Goal: Task Accomplishment & Management: Complete application form

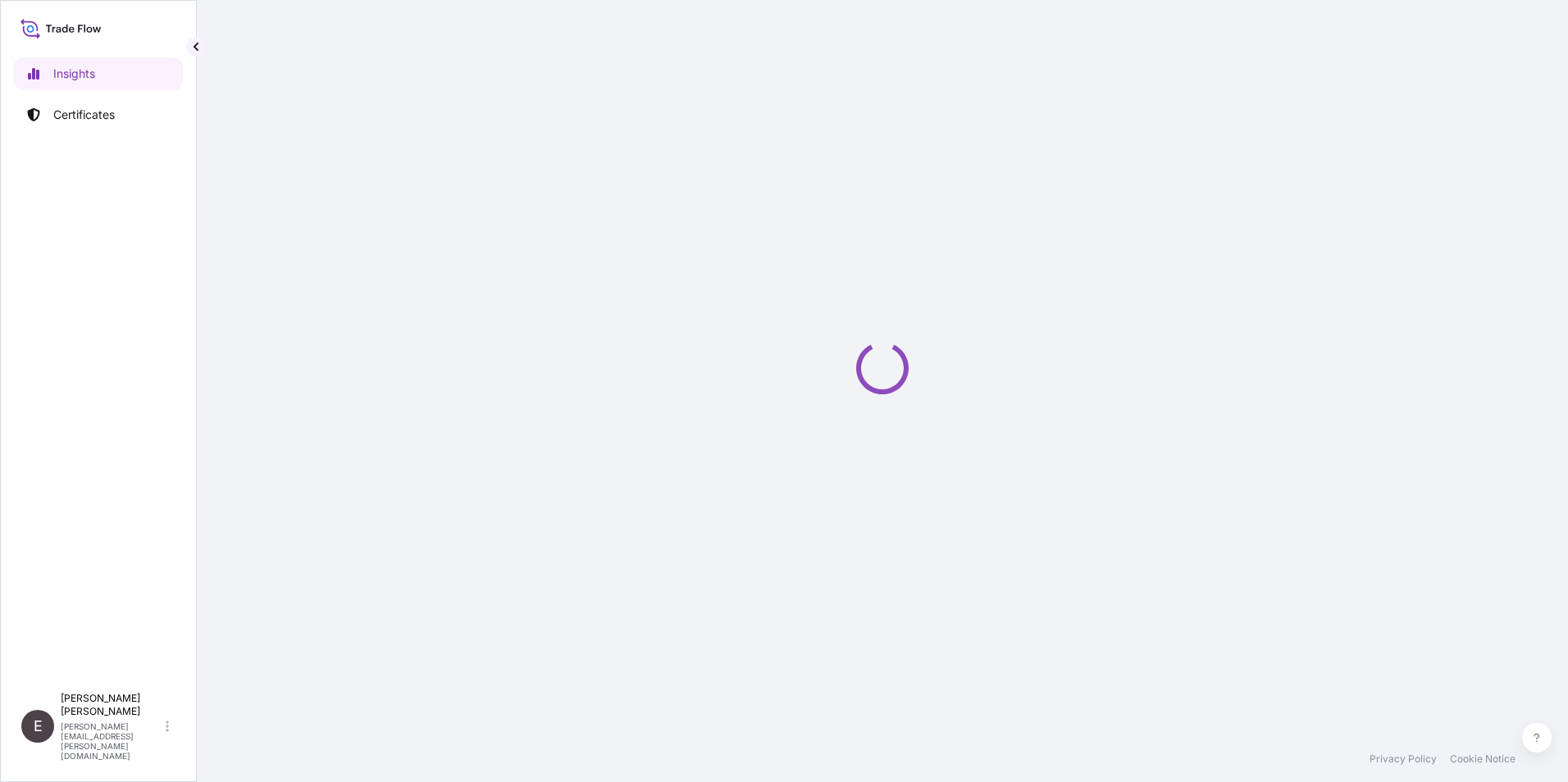
select select "2025"
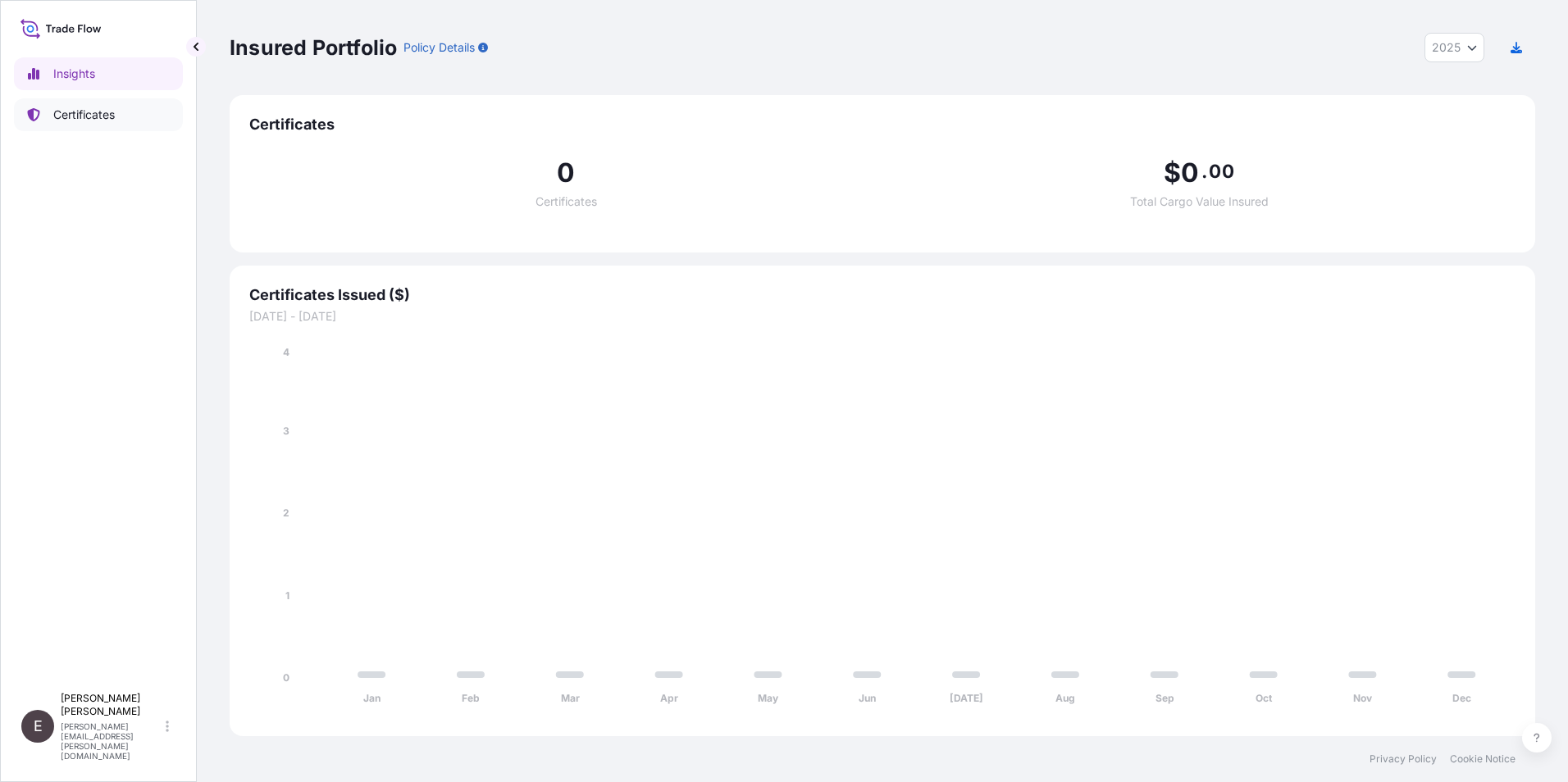
click at [92, 114] on p "Certificates" at bounding box center [84, 115] width 62 height 16
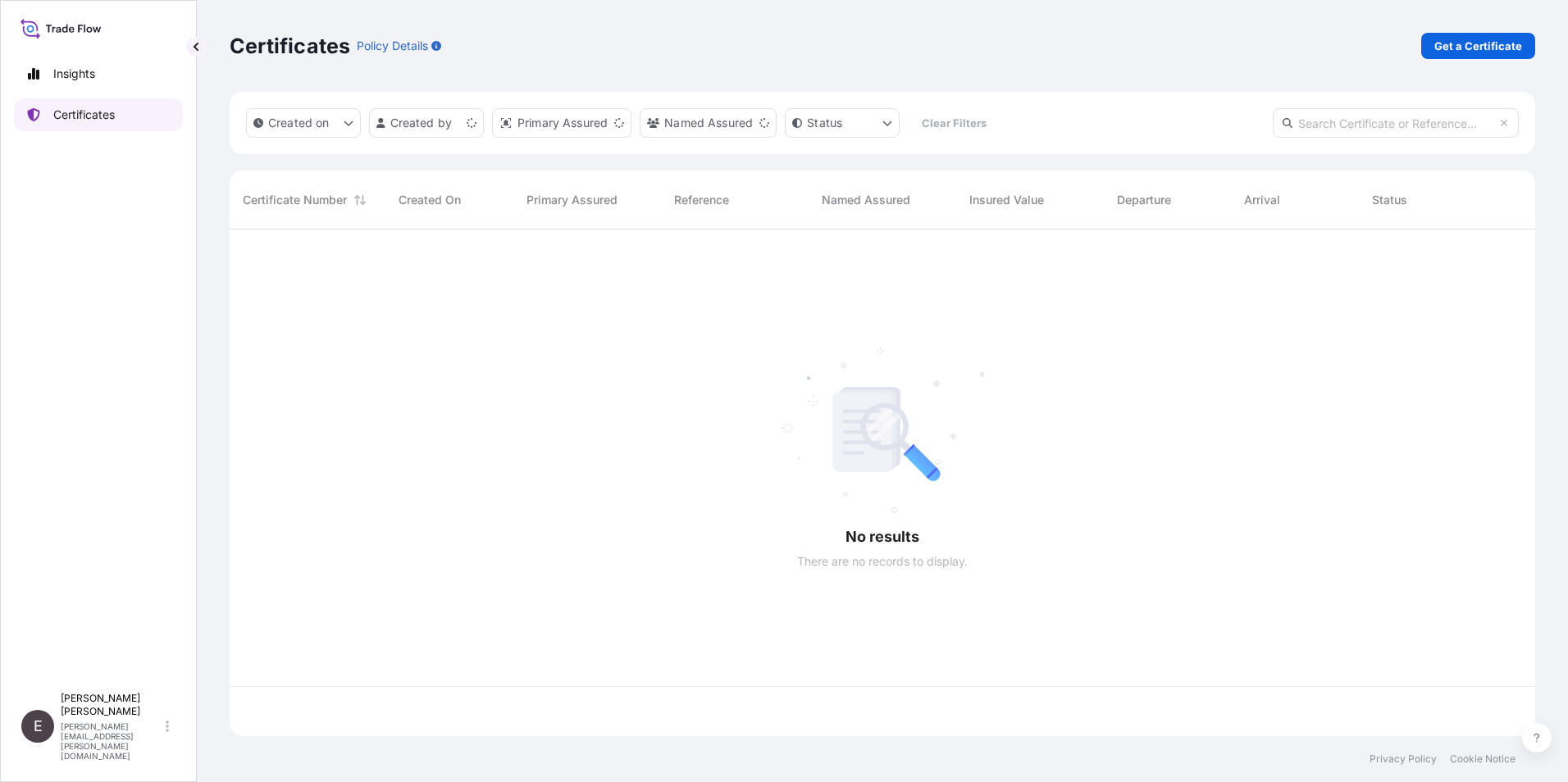
scroll to position [503, 1293]
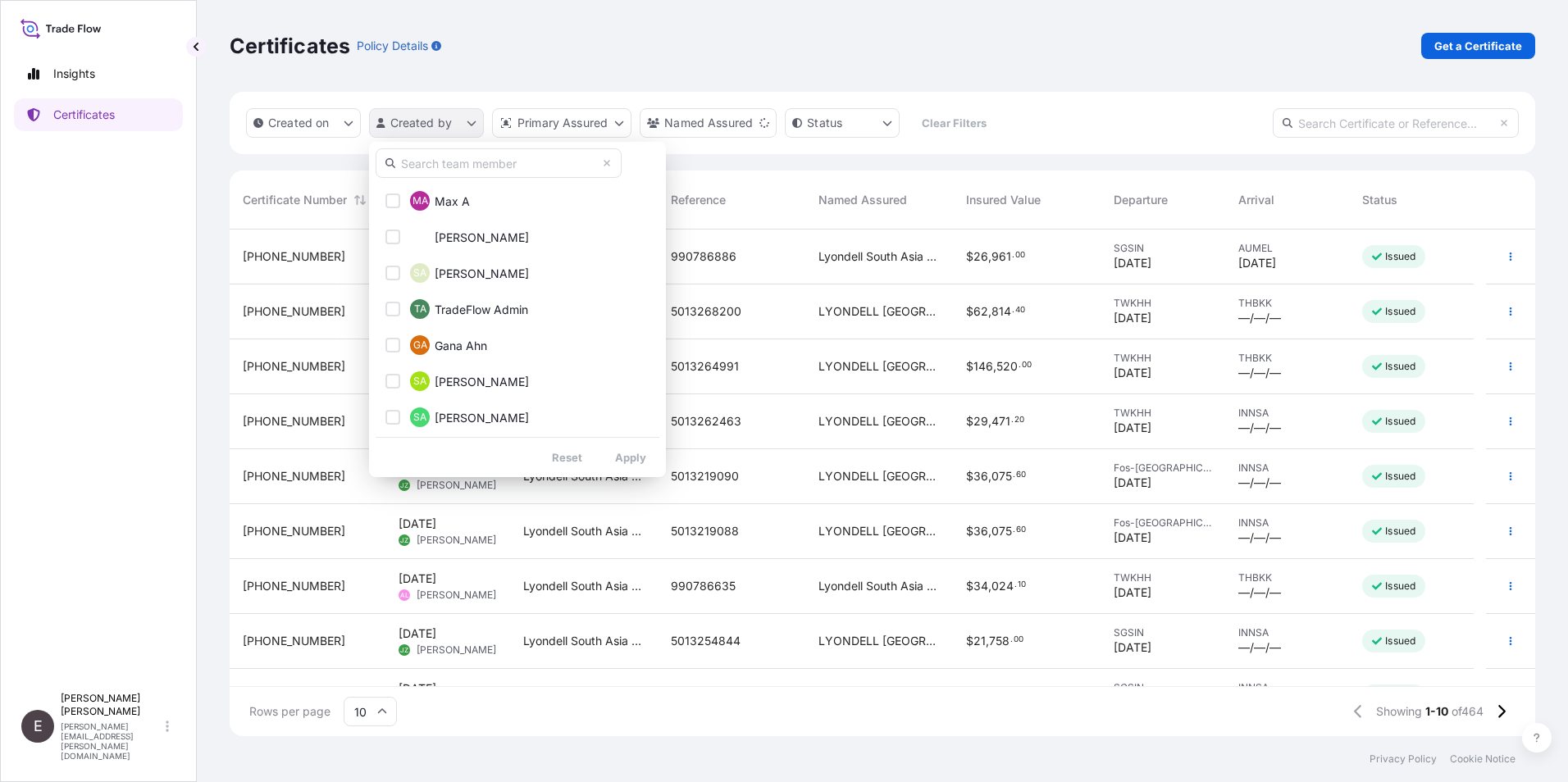
click at [427, 122] on html "Insights Certificates E [PERSON_NAME] [PERSON_NAME][EMAIL_ADDRESS][PERSON_NAME]…" at bounding box center [784, 391] width 1568 height 782
click at [458, 165] on input "text" at bounding box center [499, 163] width 246 height 30
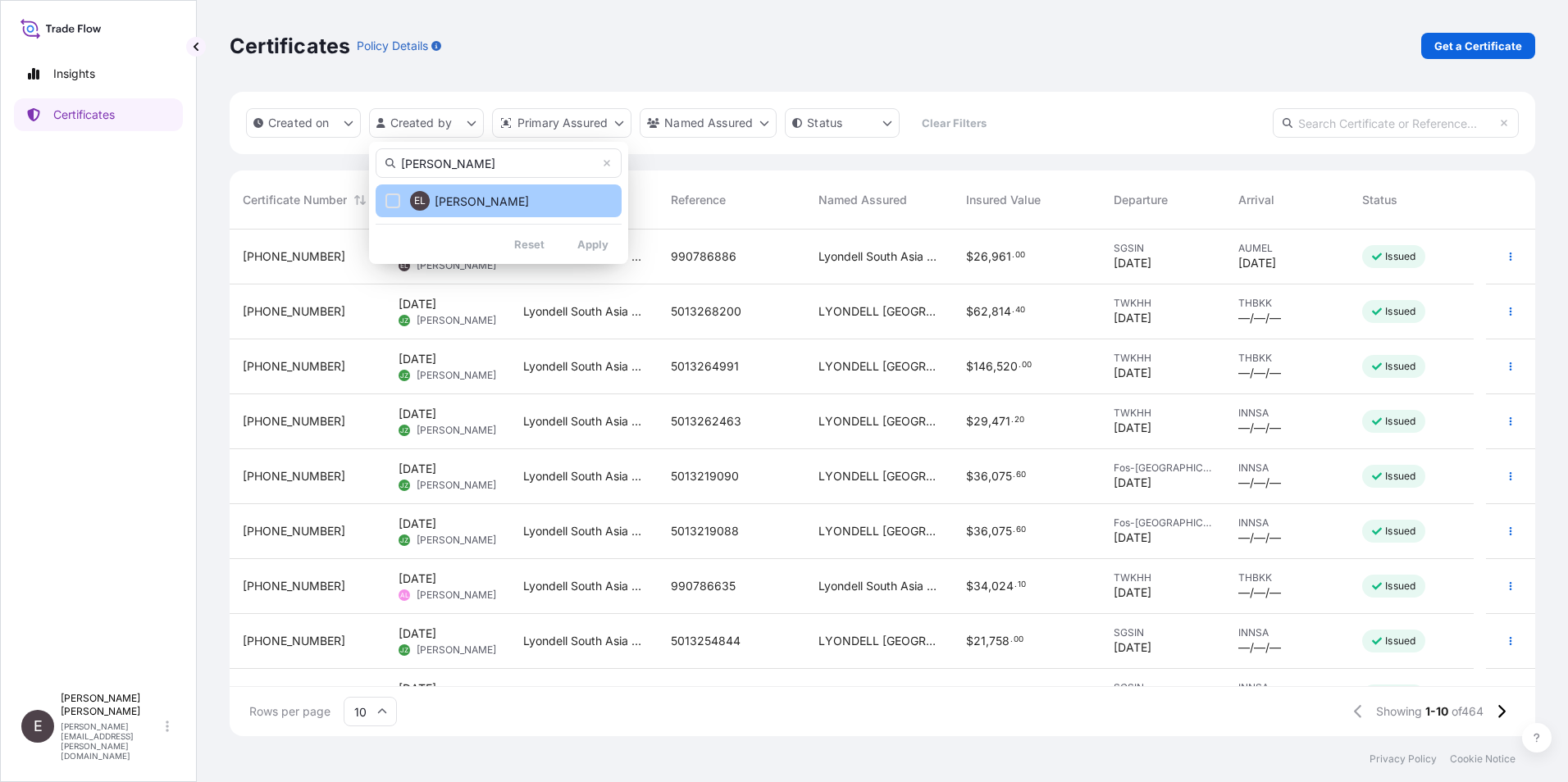
type input "EUNICE"
click at [492, 188] on button "EL Eunice Lau" at bounding box center [499, 201] width 246 height 33
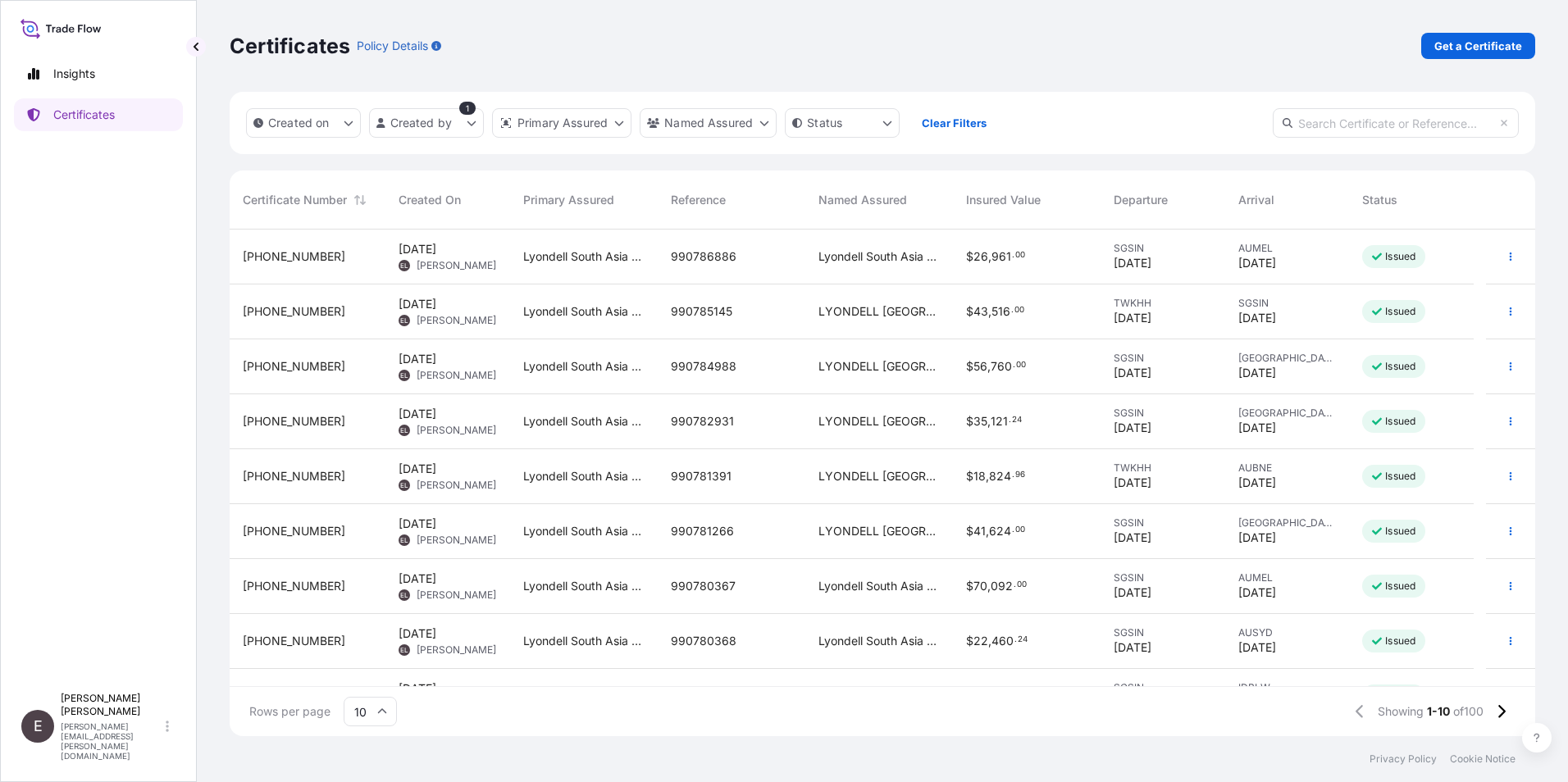
click at [385, 712] on icon at bounding box center [383, 711] width 9 height 5
click at [376, 670] on div "50" at bounding box center [370, 667] width 40 height 31
click at [1506, 362] on icon "button" at bounding box center [1511, 367] width 10 height 10
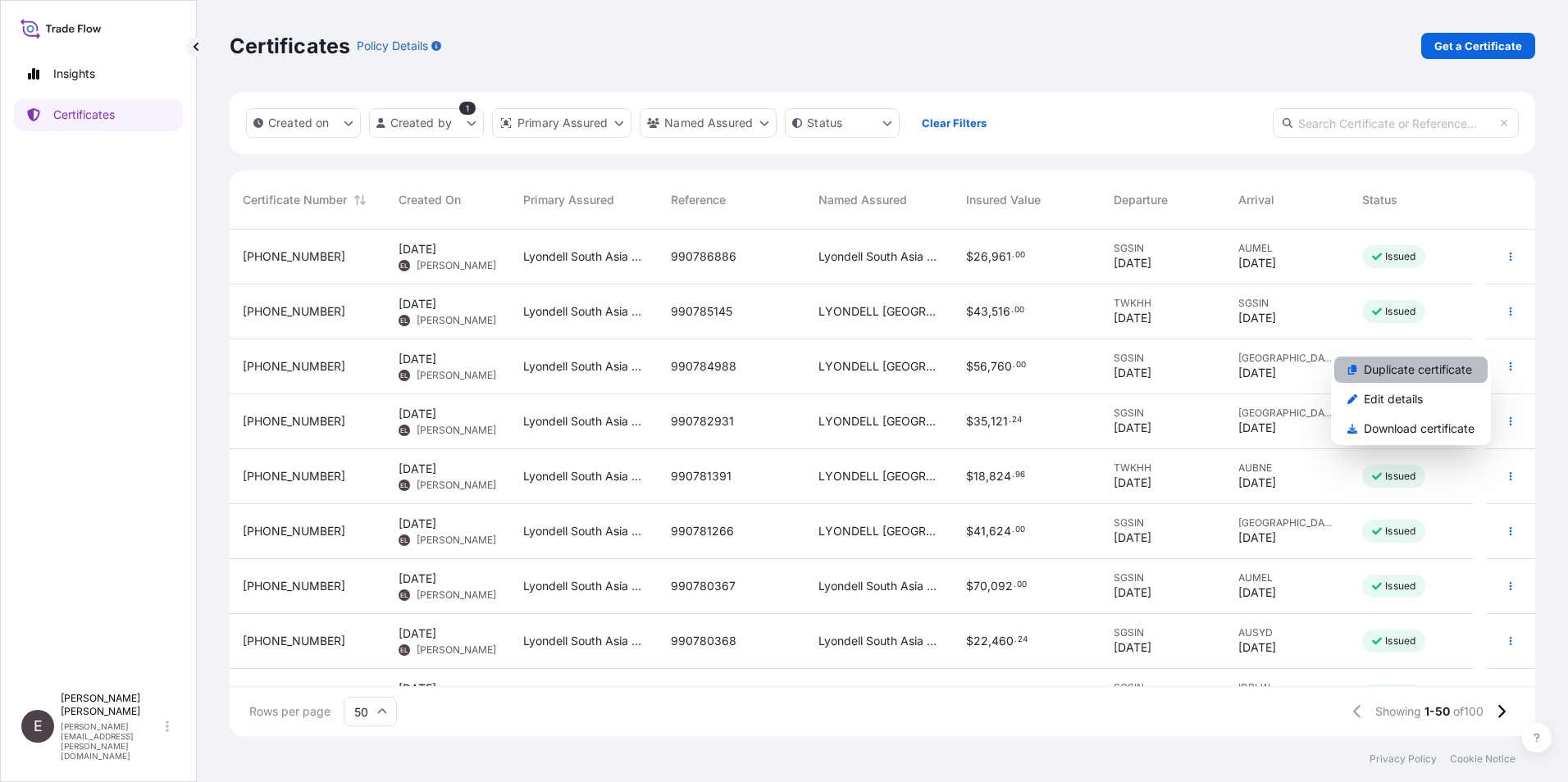
click at [1453, 370] on p "Duplicate certificate" at bounding box center [1418, 370] width 108 height 16
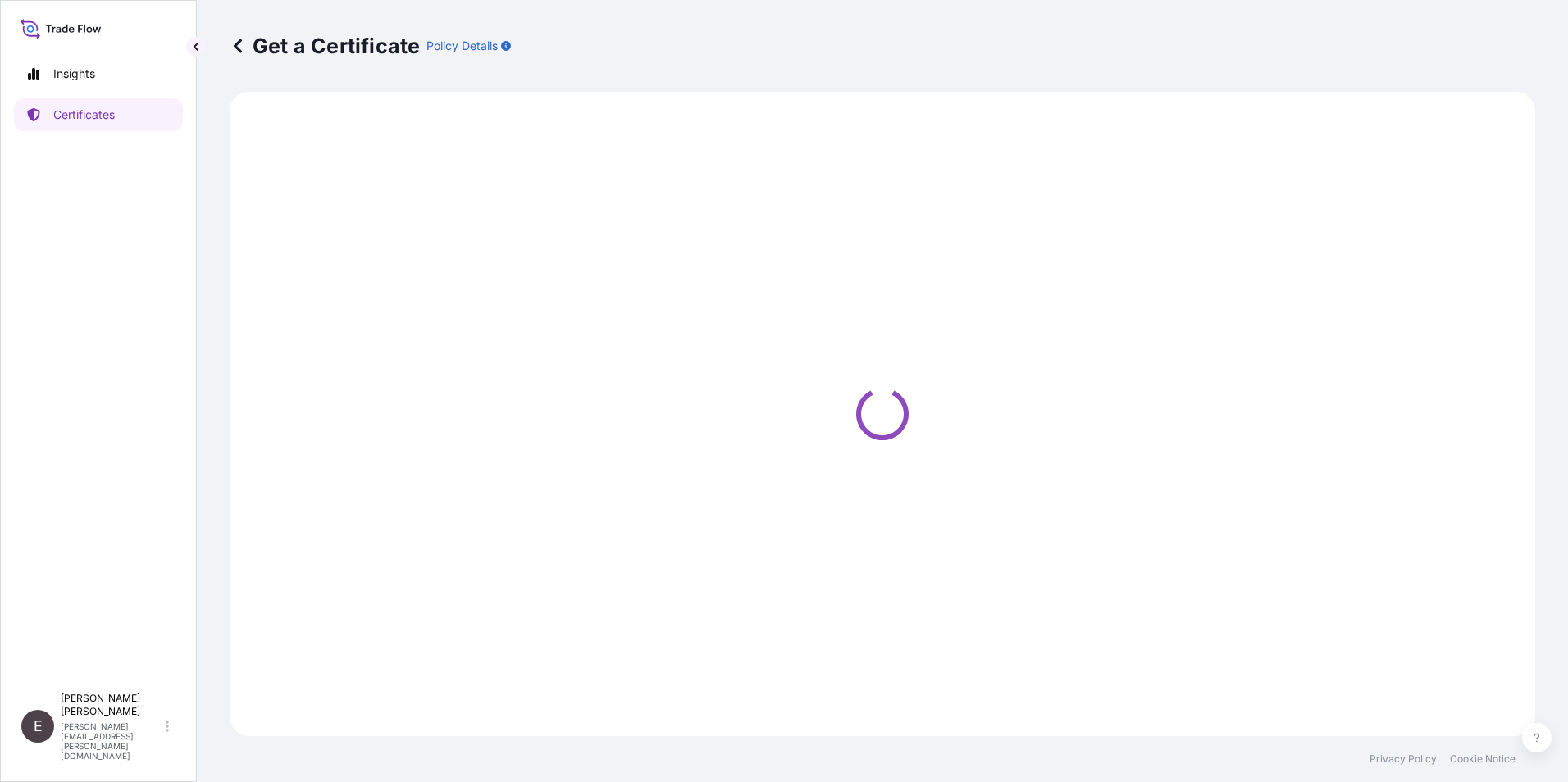
select select "Sea"
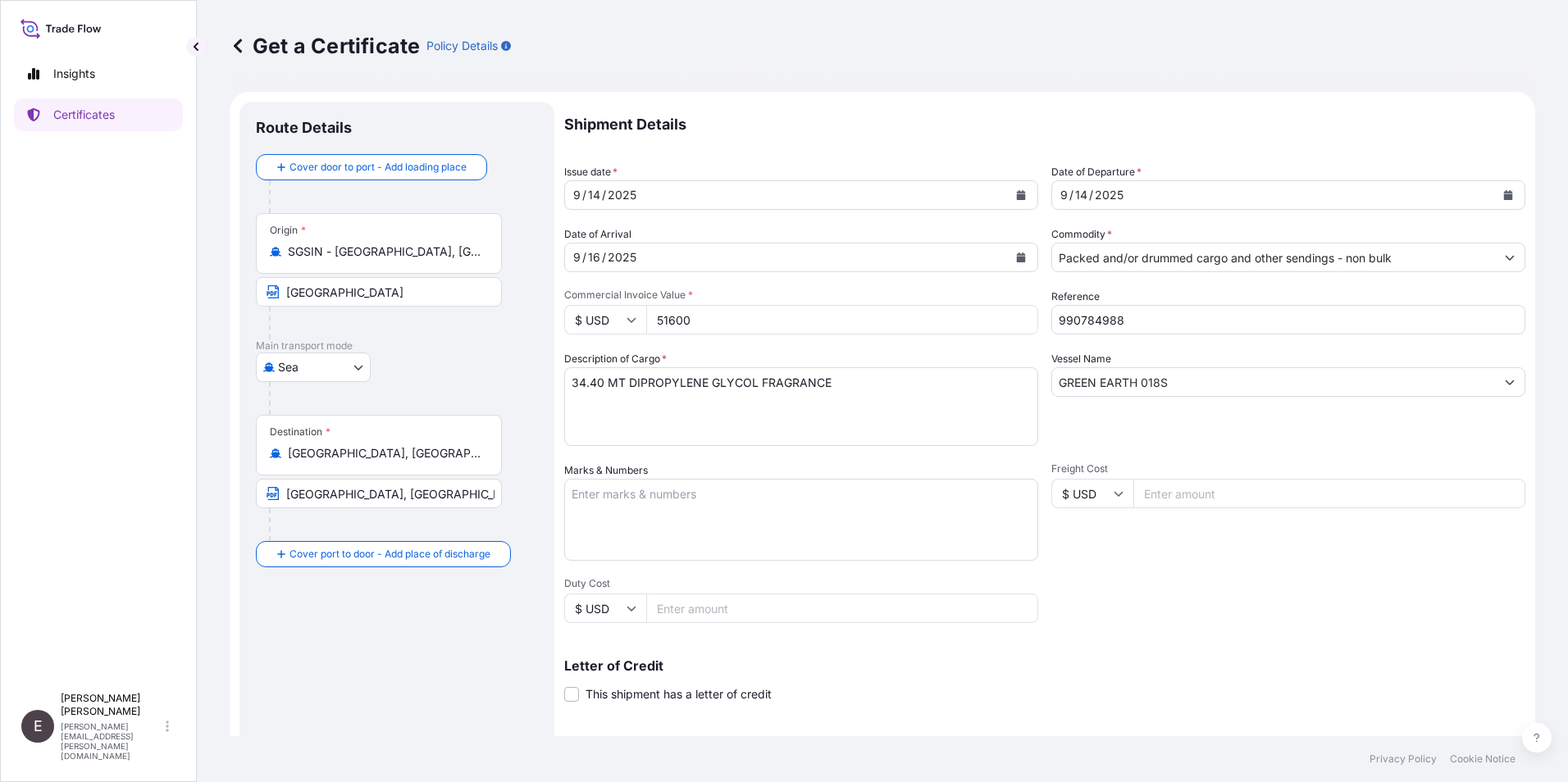
select select "32022"
click at [1017, 196] on icon "Calendar" at bounding box center [1021, 195] width 9 height 10
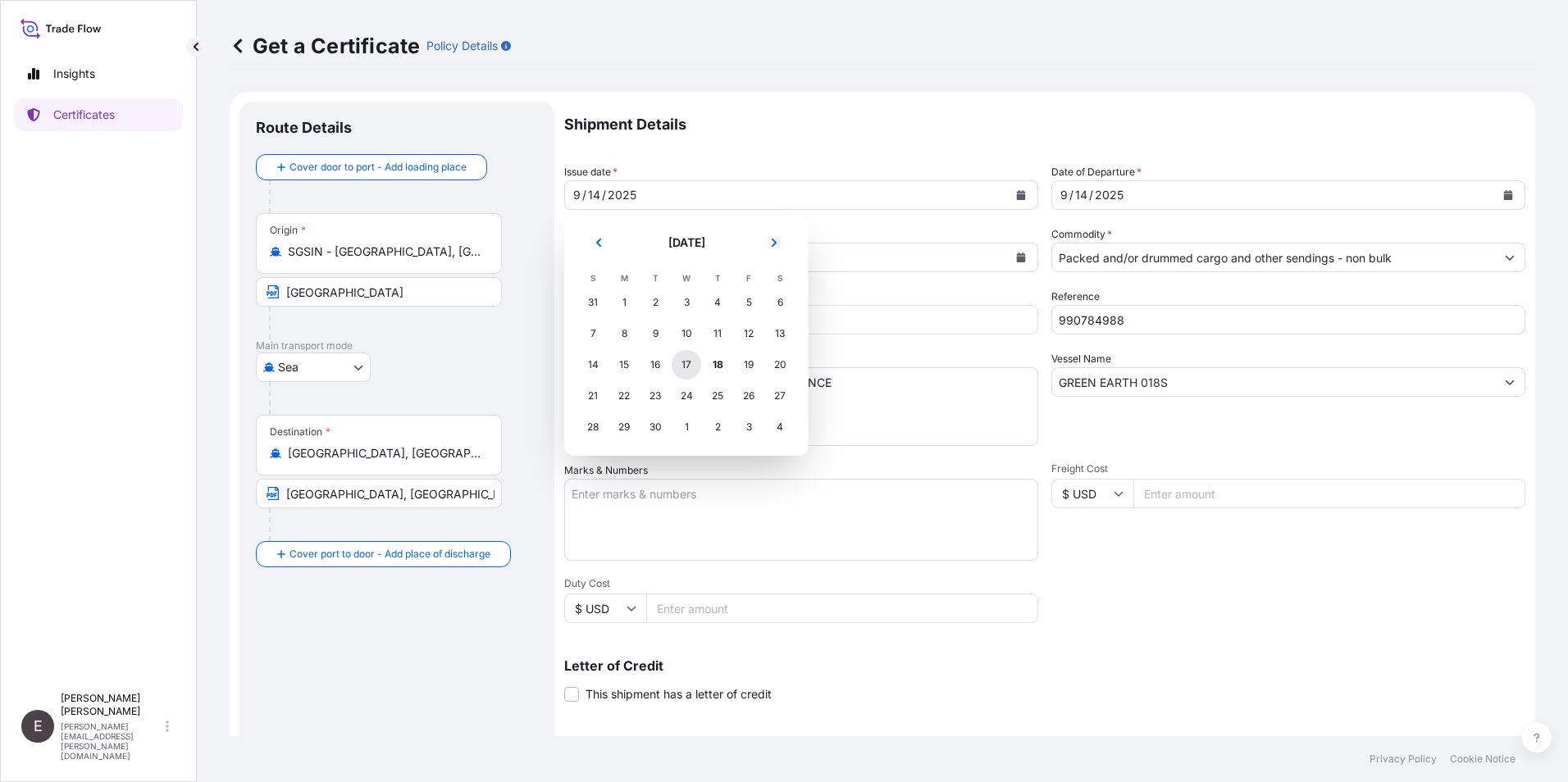
click at [685, 366] on div "17" at bounding box center [687, 365] width 30 height 30
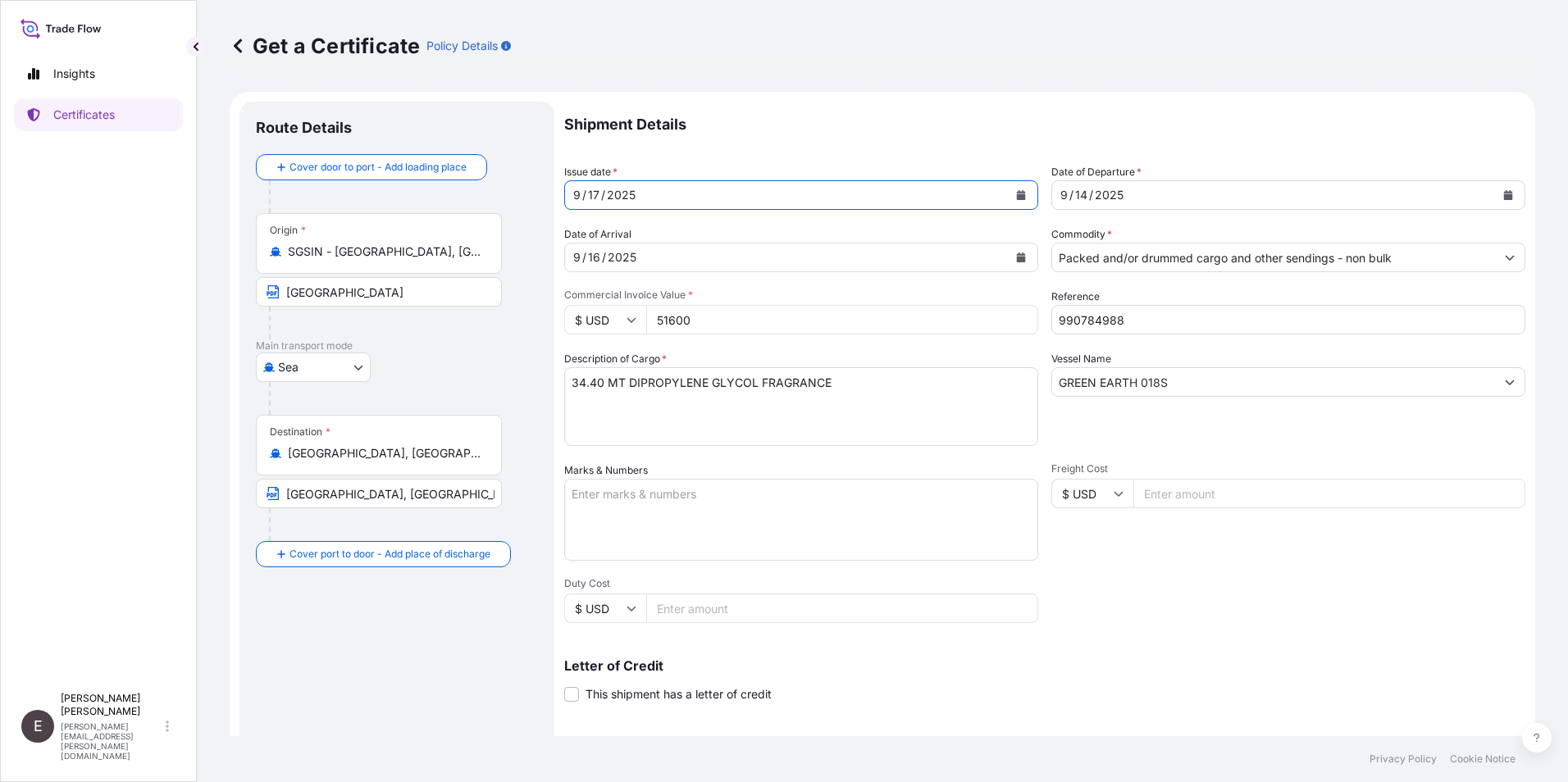
click at [1504, 191] on icon "Calendar" at bounding box center [1509, 195] width 10 height 10
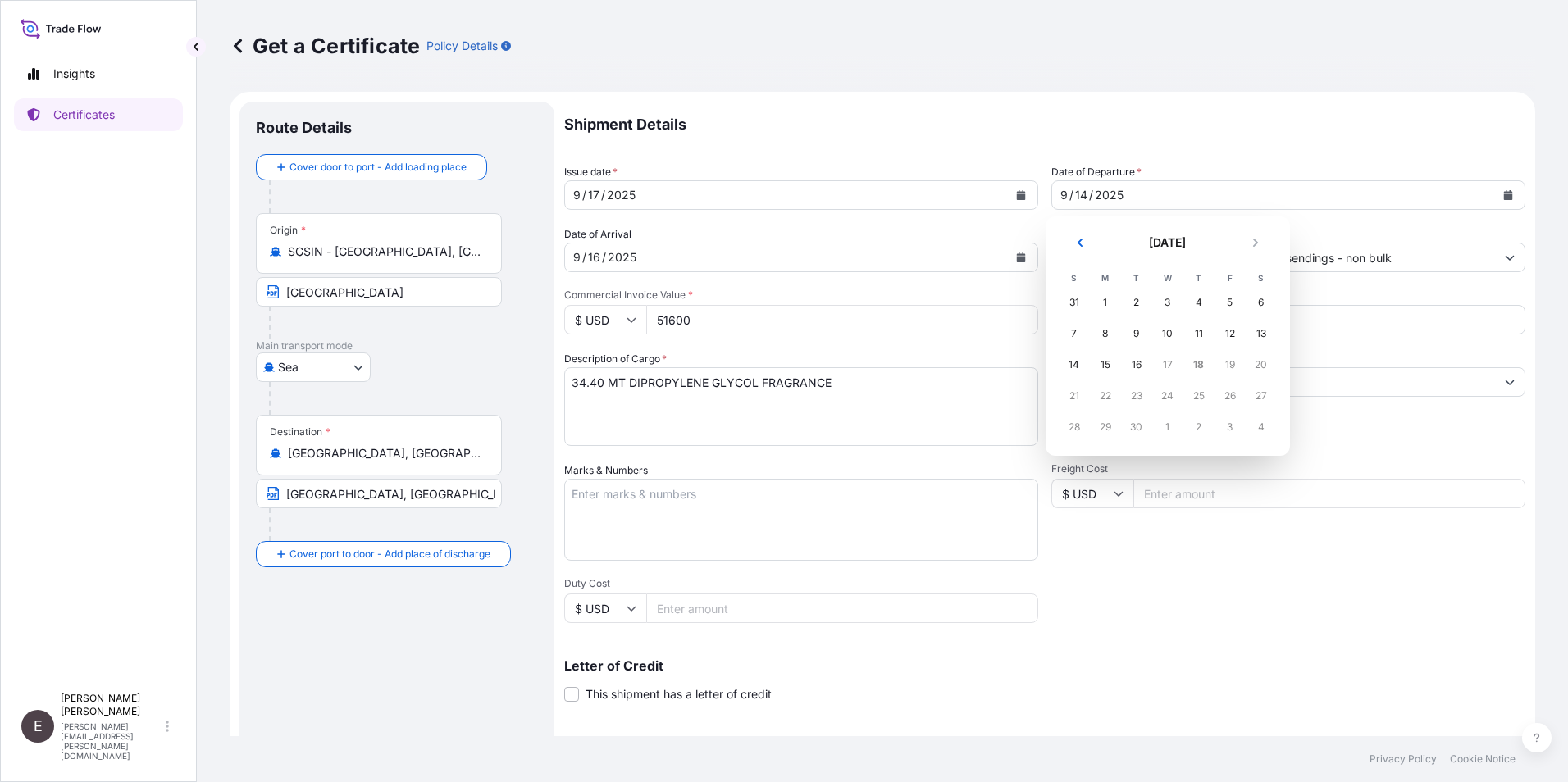
click at [1167, 364] on div "17" at bounding box center [1168, 365] width 30 height 30
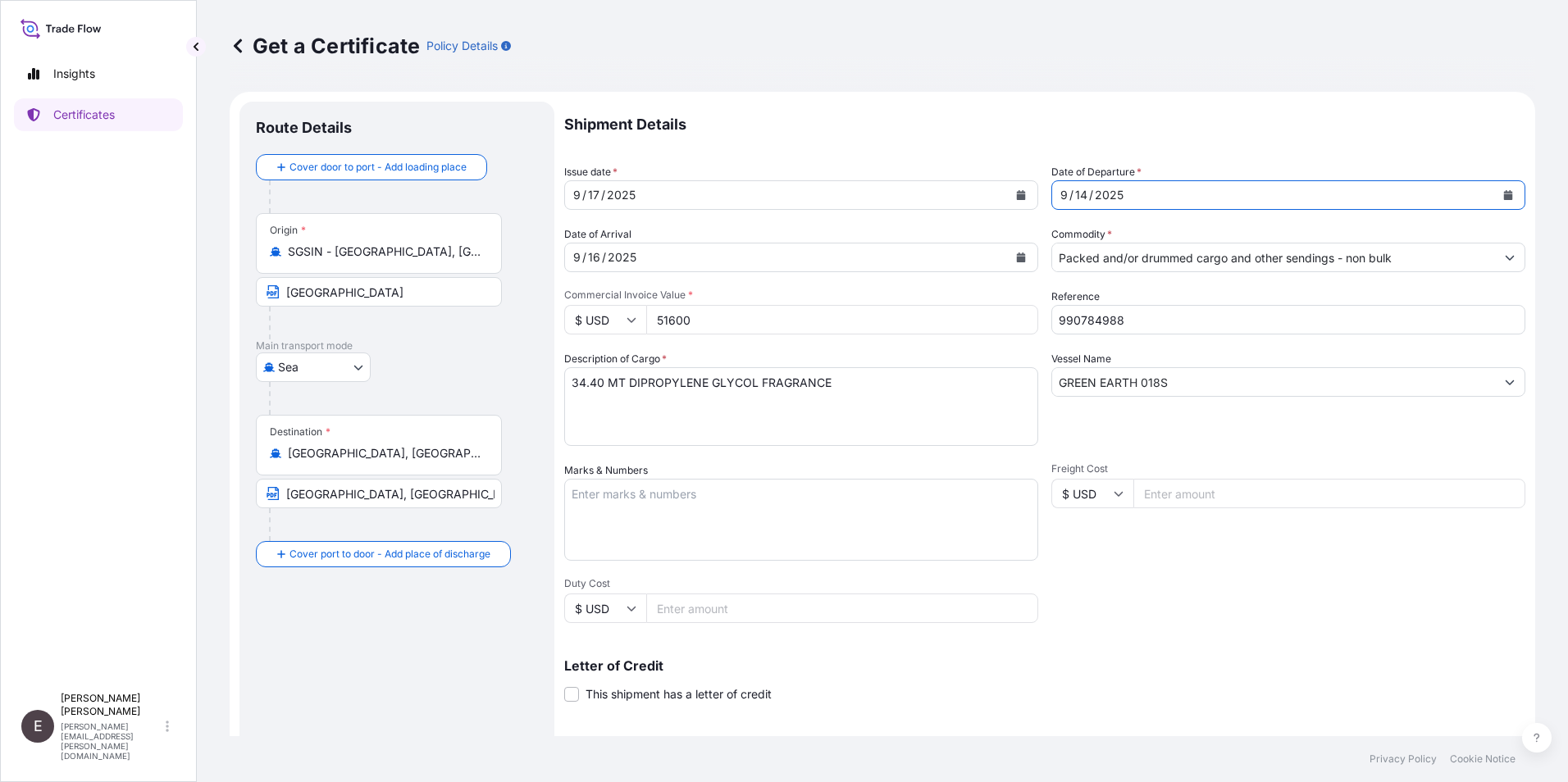
click at [1017, 254] on icon "Calendar" at bounding box center [1021, 257] width 9 height 10
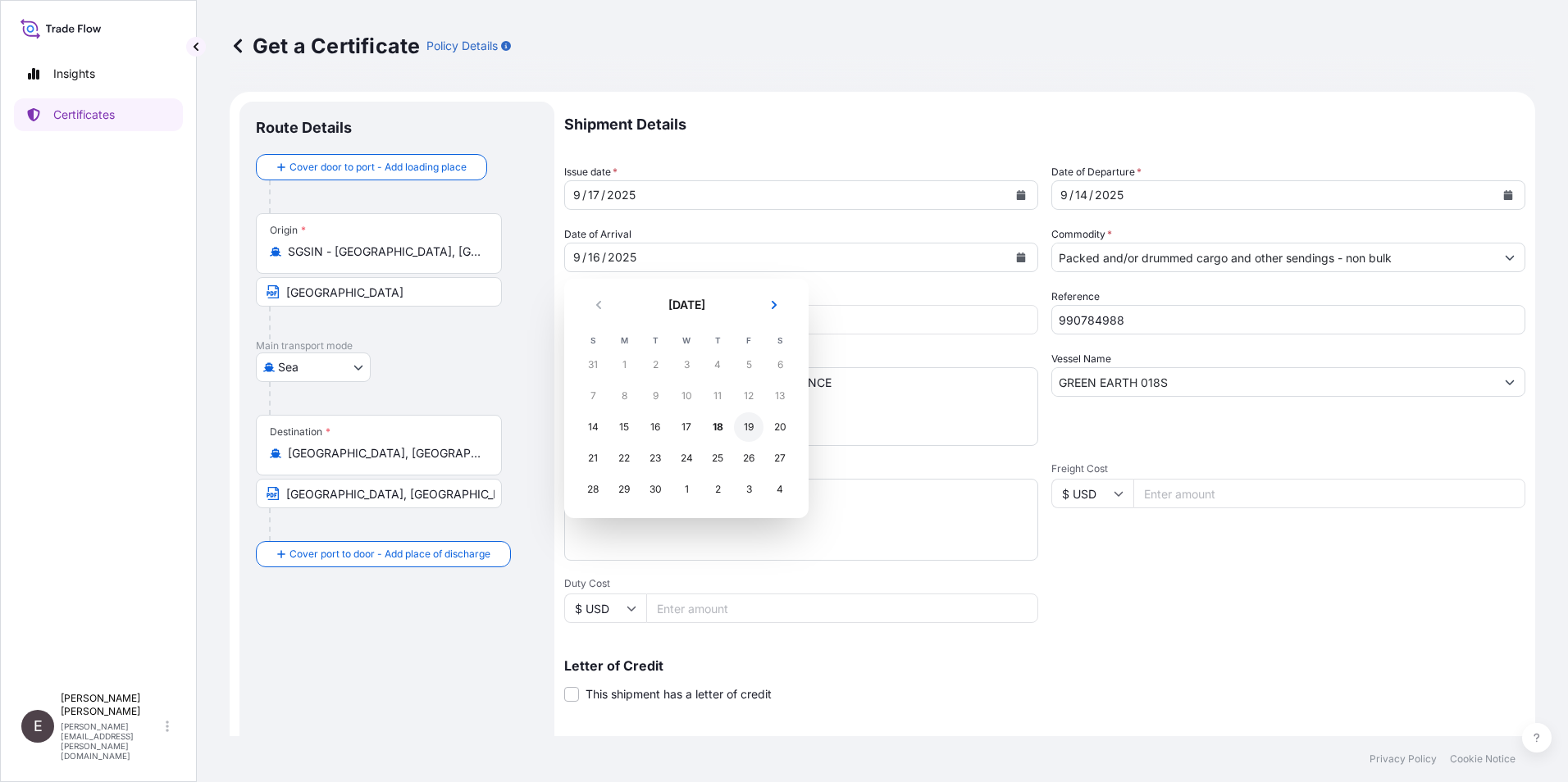
click at [758, 425] on div "19" at bounding box center [749, 427] width 30 height 30
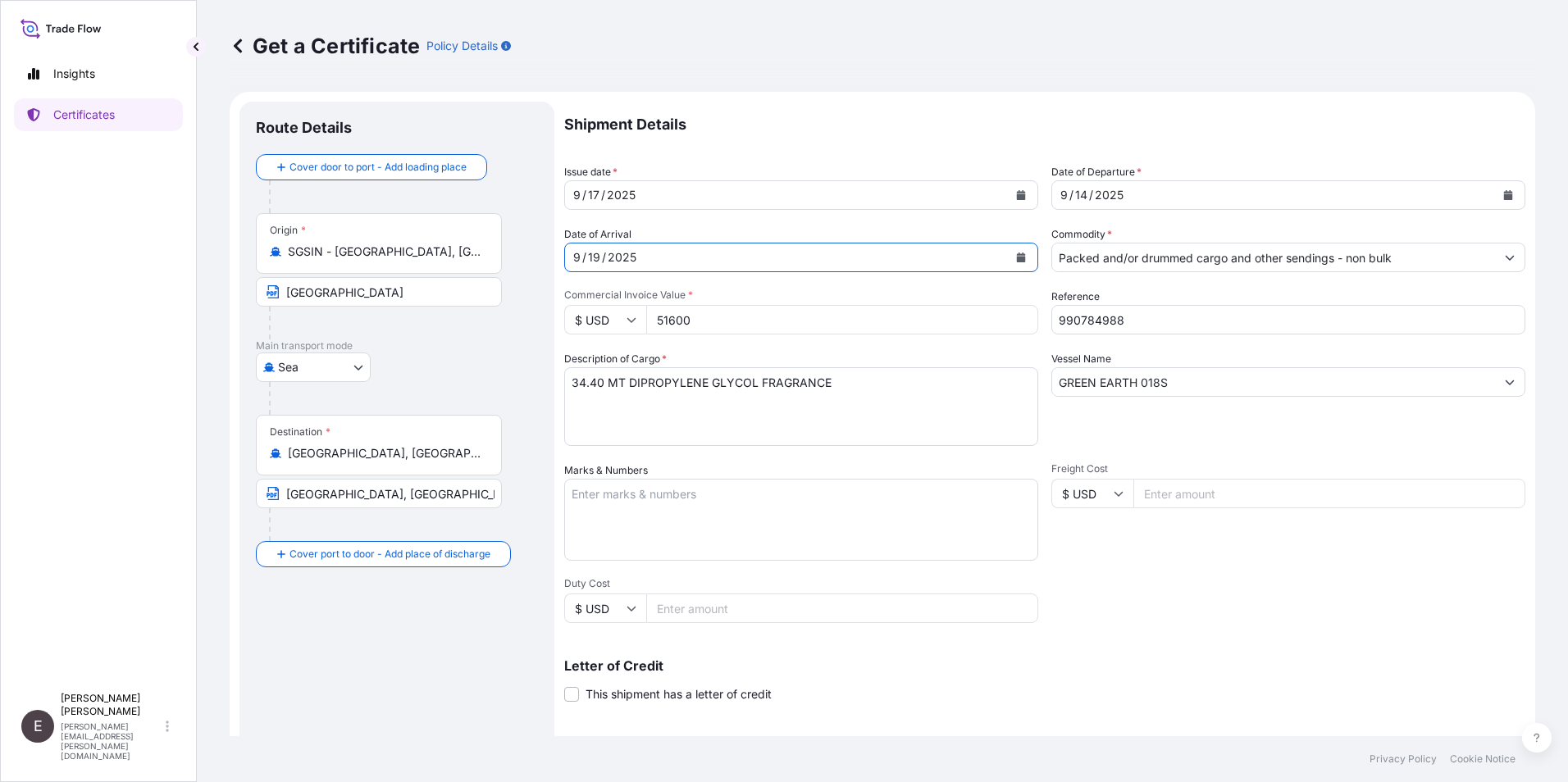
click at [1504, 190] on icon "Calendar" at bounding box center [1509, 195] width 10 height 10
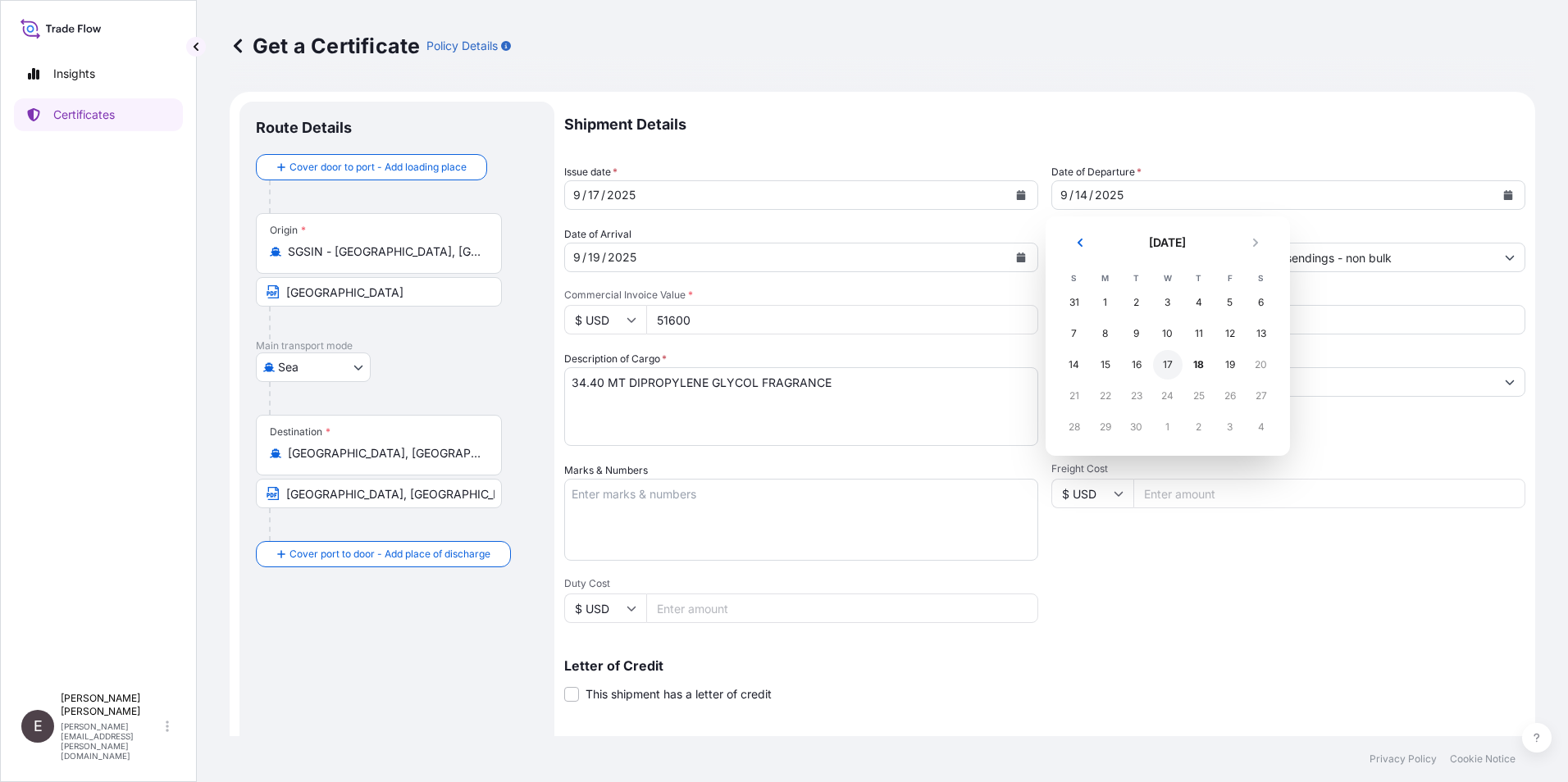
click at [1166, 362] on div "17" at bounding box center [1168, 365] width 30 height 30
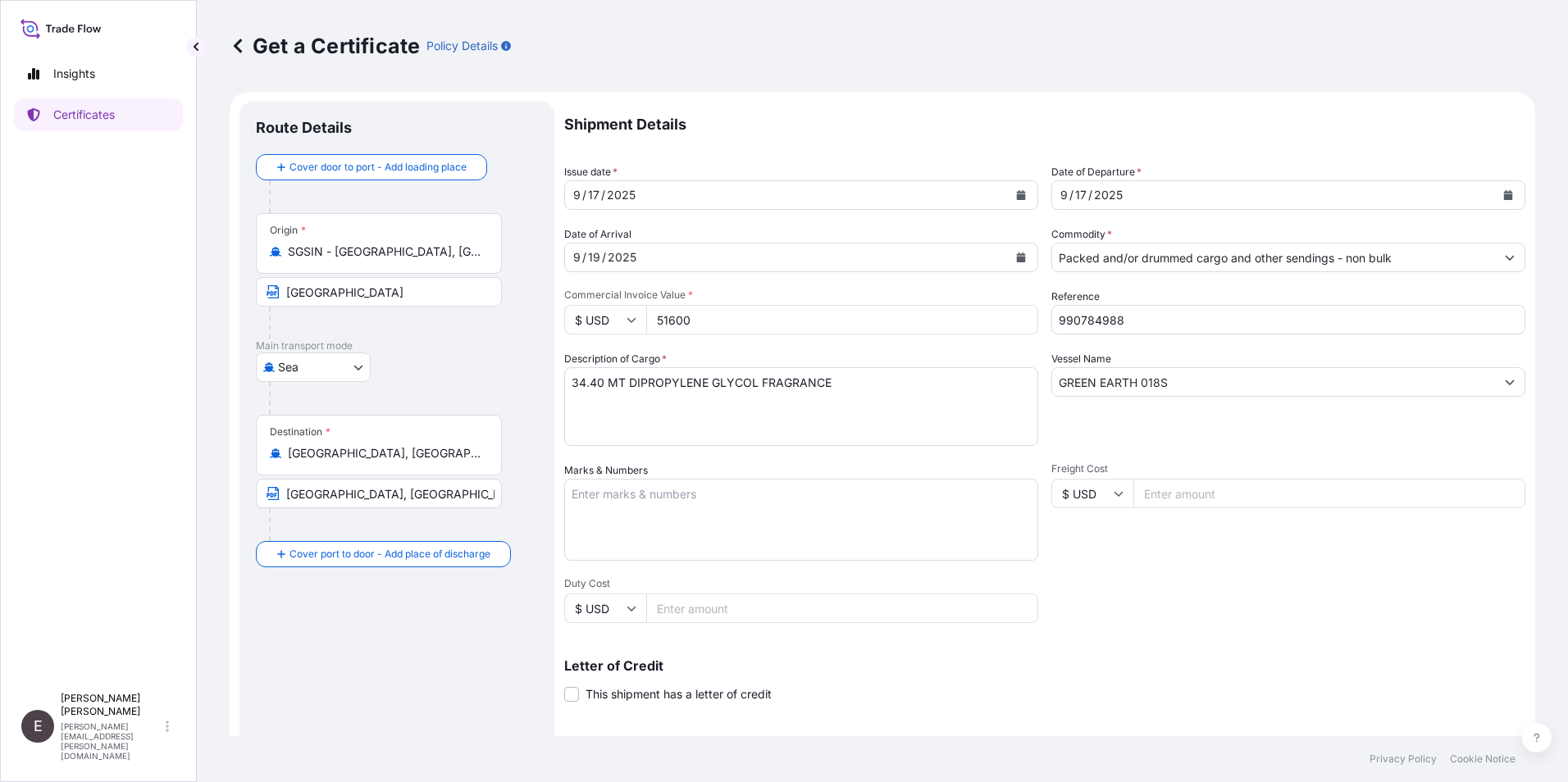
drag, startPoint x: 702, startPoint y: 311, endPoint x: 535, endPoint y: 321, distance: 167.3
click at [535, 321] on form "Route Details Cover door to port - Add loading place Place of loading Road / In…" at bounding box center [883, 515] width 1306 height 847
type input "25213.50"
drag, startPoint x: 1088, startPoint y: 318, endPoint x: 1215, endPoint y: 335, distance: 128.1
click at [1215, 335] on div "Shipment Details Issue date * 9 / 17 / 2025 Date of Departure * 9 / 17 / 2025 D…" at bounding box center [1045, 492] width 961 height 781
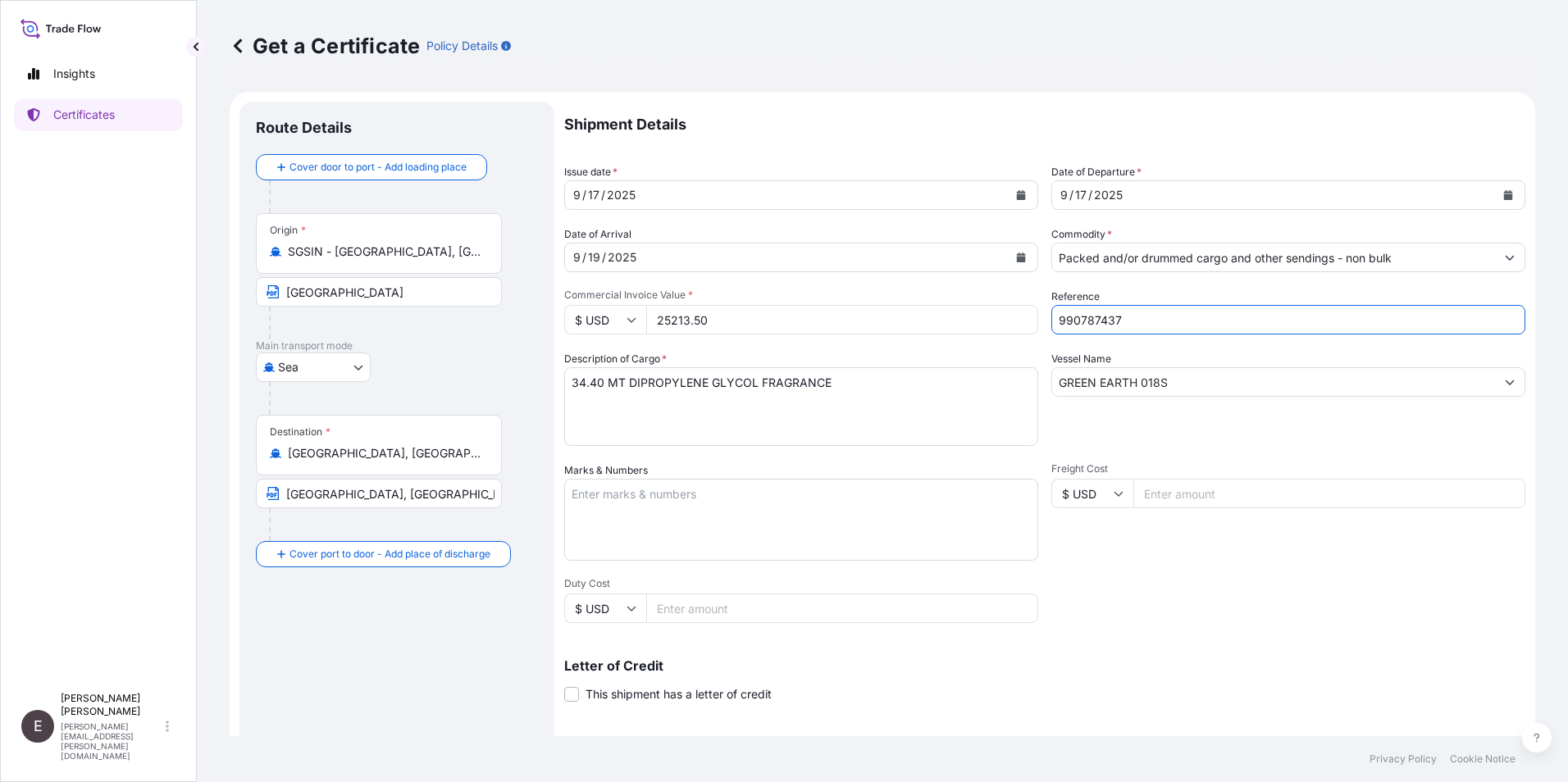
type input "990787437"
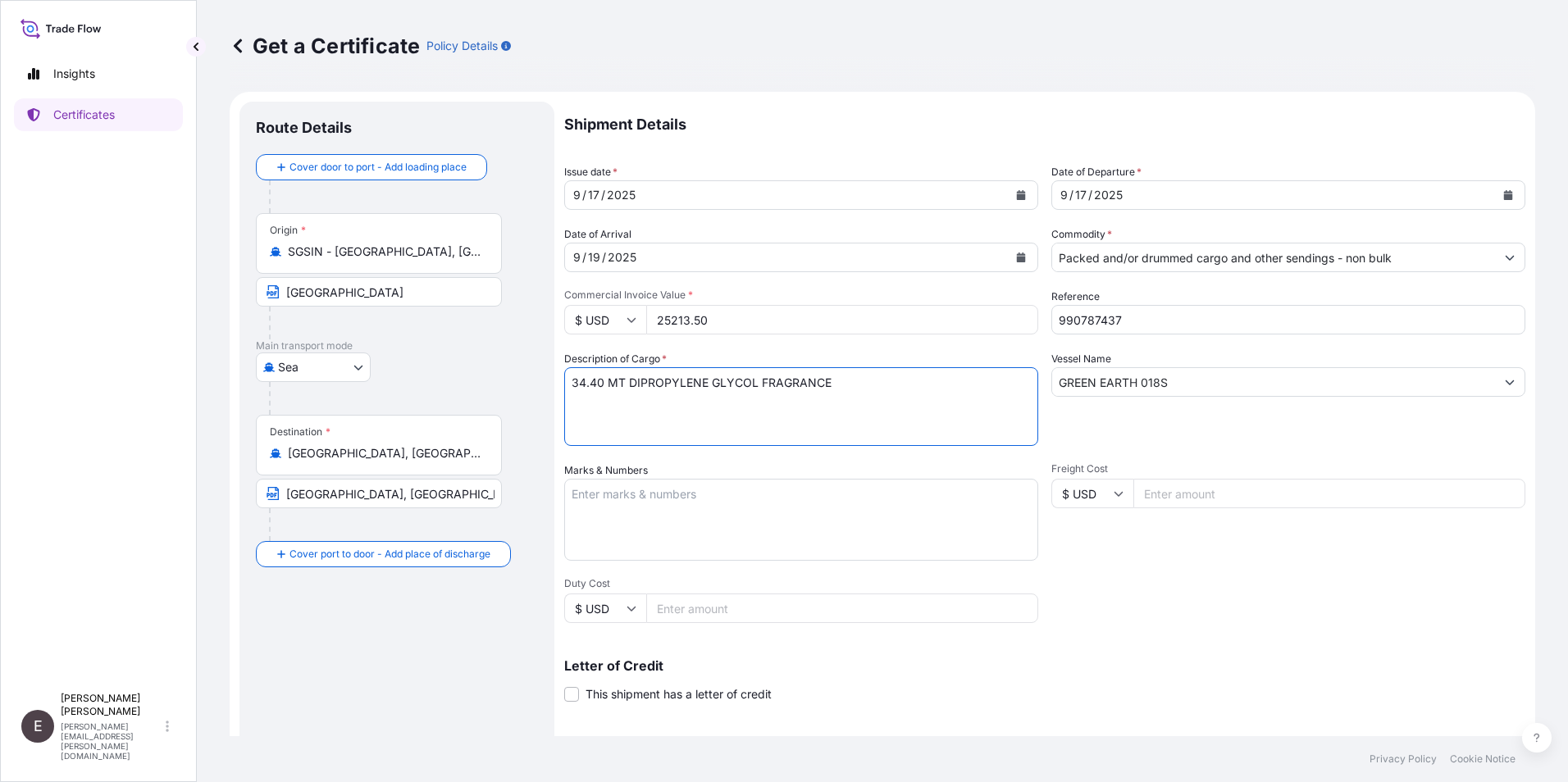
click at [573, 384] on textarea "34.40 MT DIPROPYLENE GLYCOL FRAGRANCE" at bounding box center [801, 407] width 474 height 79
type textarea "21.550 MT PROPYLENE GLYCOL USP/EP"
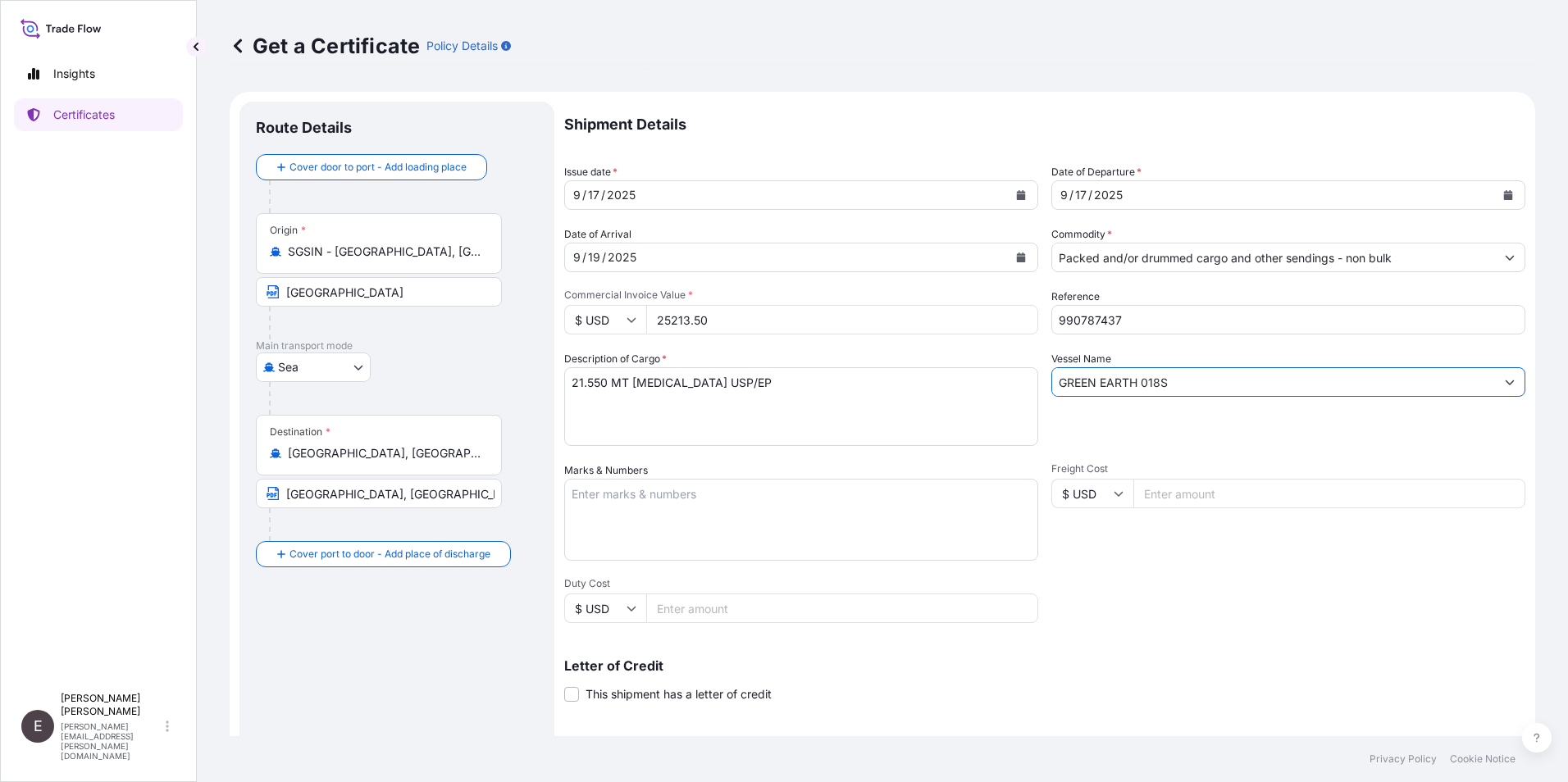
drag, startPoint x: 1185, startPoint y: 379, endPoint x: 854, endPoint y: 372, distance: 331.1
click at [854, 372] on div "Shipment Details Issue date * 9 / 17 / 2025 Date of Departure * 9 / 17 / 2025 D…" at bounding box center [1045, 492] width 961 height 781
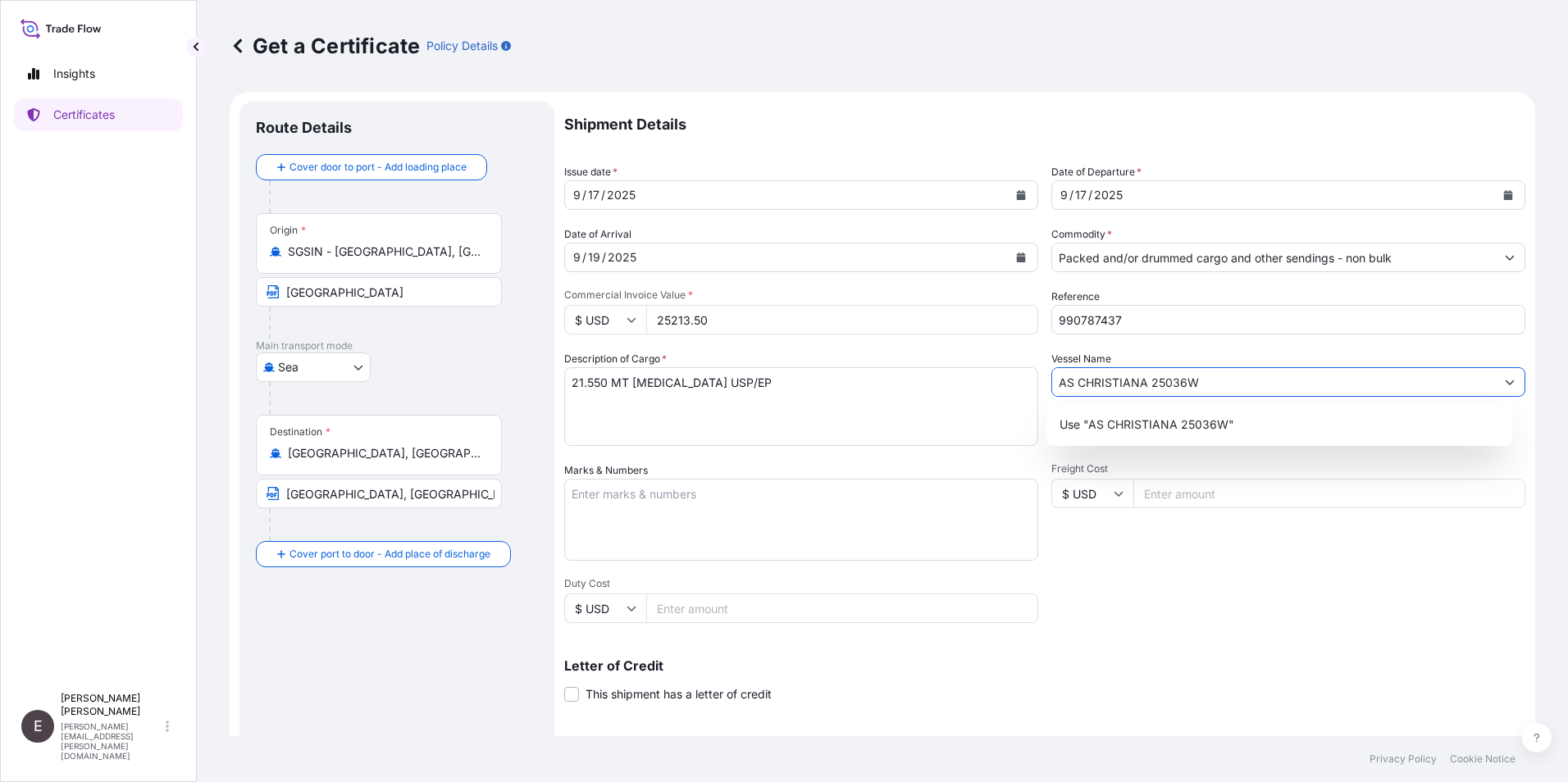
click at [1088, 622] on div "Shipment Details Issue date * 9 / 17 / 2025 Date of Departure * 9 / 17 / 2025 D…" at bounding box center [1045, 492] width 961 height 781
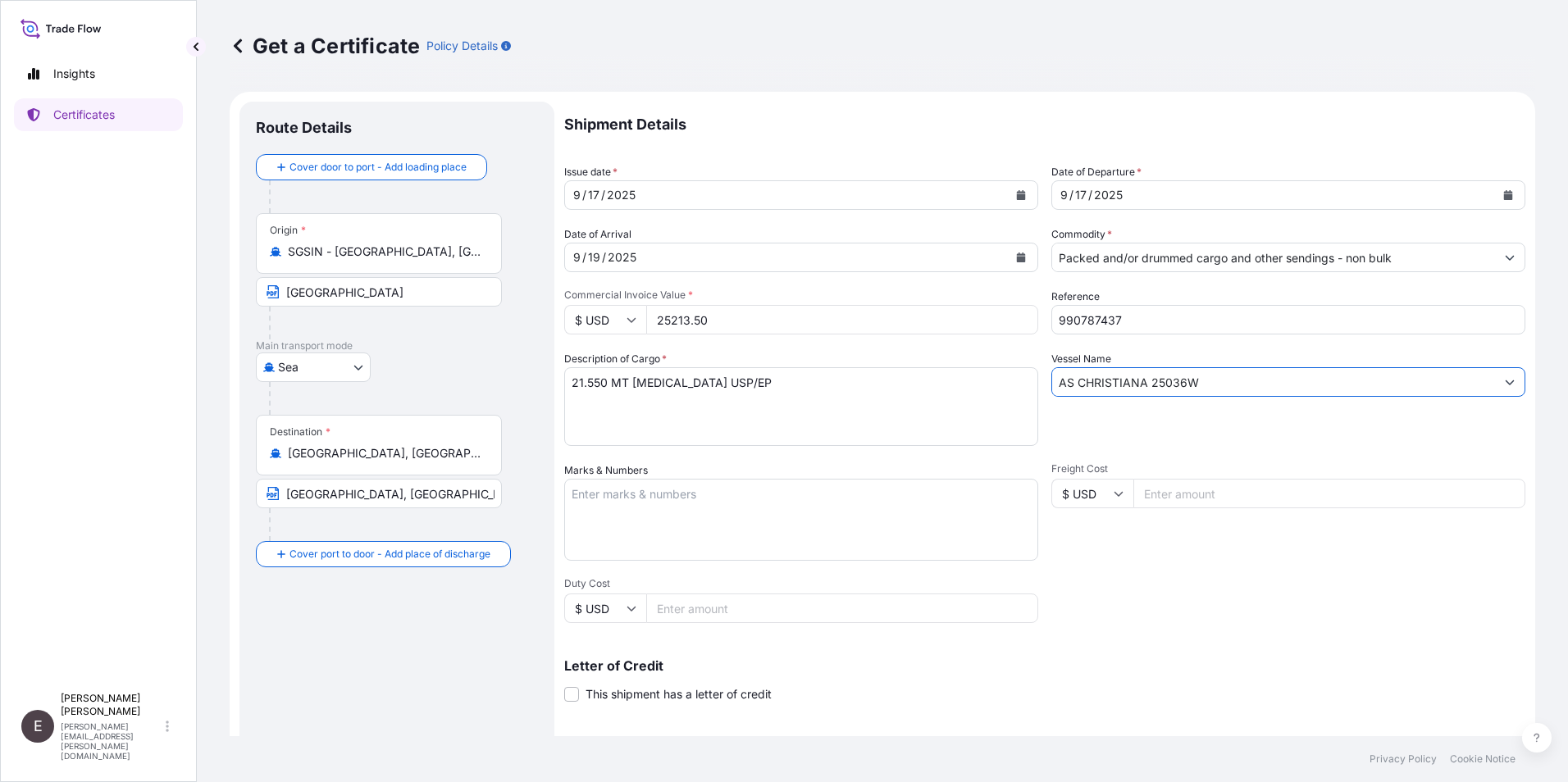
drag, startPoint x: 1209, startPoint y: 378, endPoint x: 818, endPoint y: 380, distance: 391.0
click at [818, 380] on div "Shipment Details Issue date * 9 / 17 / 2025 Date of Departure * 9 / 17 / 2025 D…" at bounding box center [1045, 492] width 961 height 781
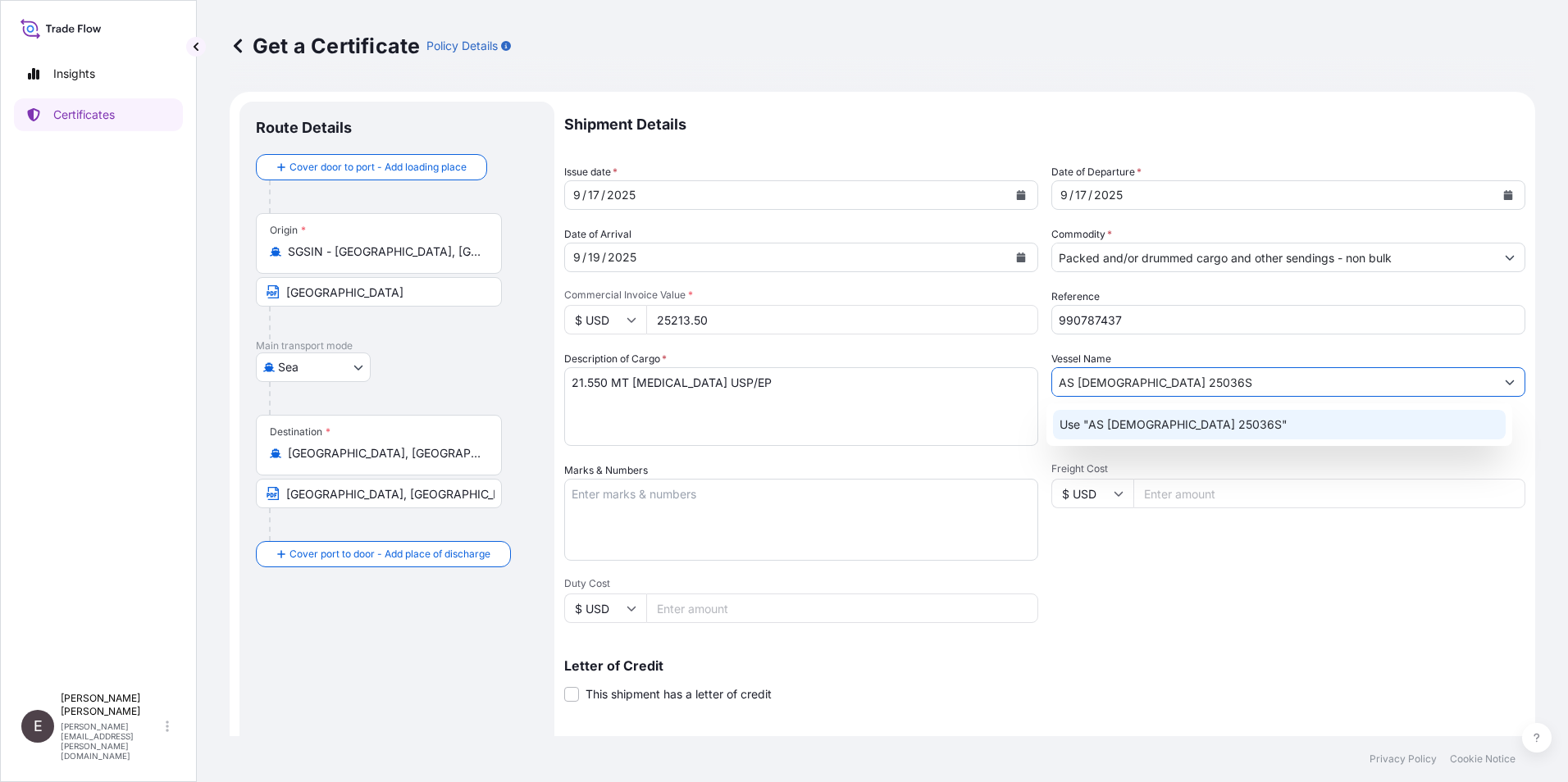
click at [1185, 424] on p "Use "AS CHRISTIANA 25036S"" at bounding box center [1174, 424] width 228 height 16
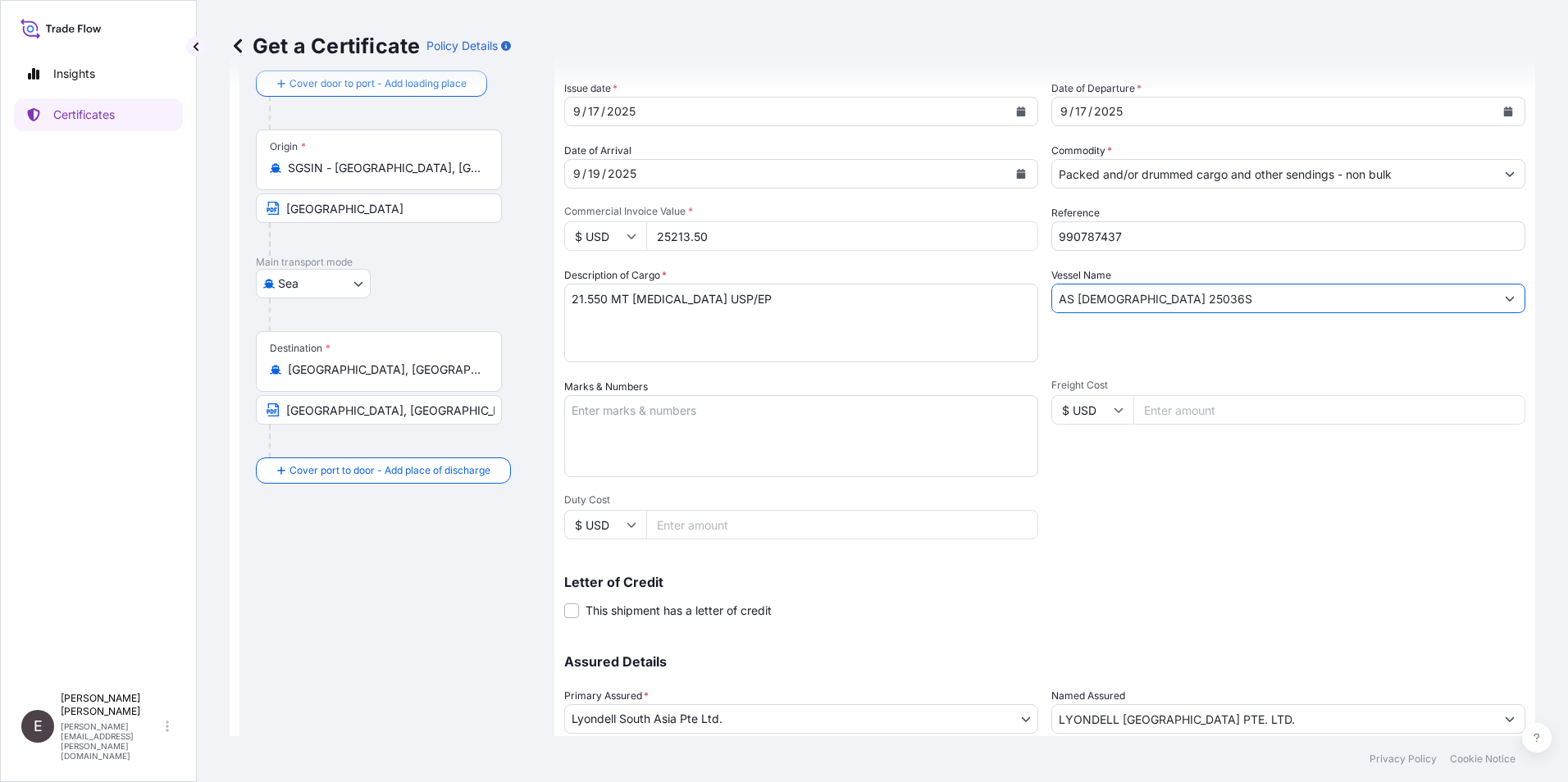
scroll to position [203, 0]
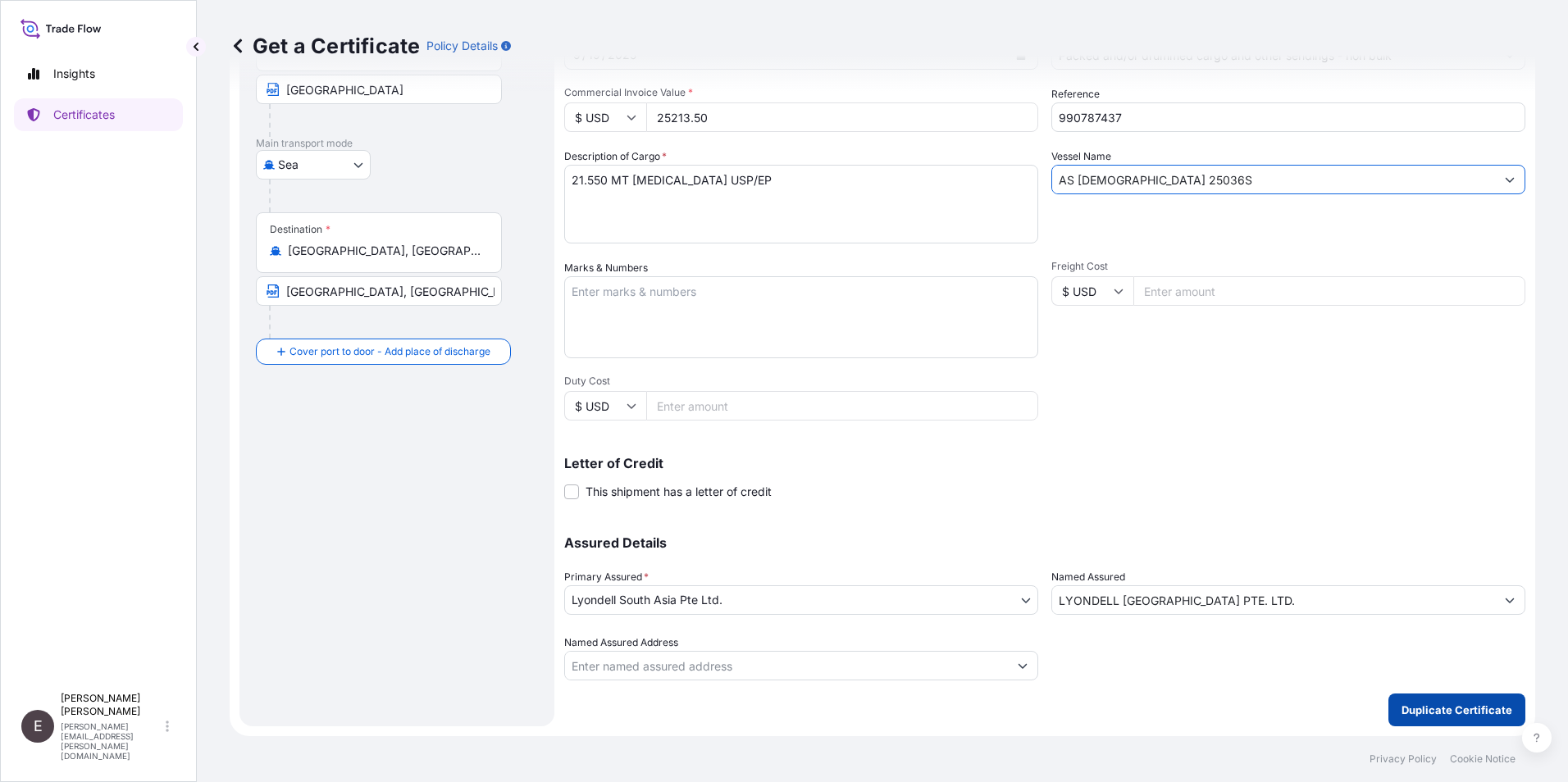
type input "AS CHRISTIANA 25036S"
click at [1444, 709] on p "Duplicate Certificate" at bounding box center [1457, 710] width 110 height 16
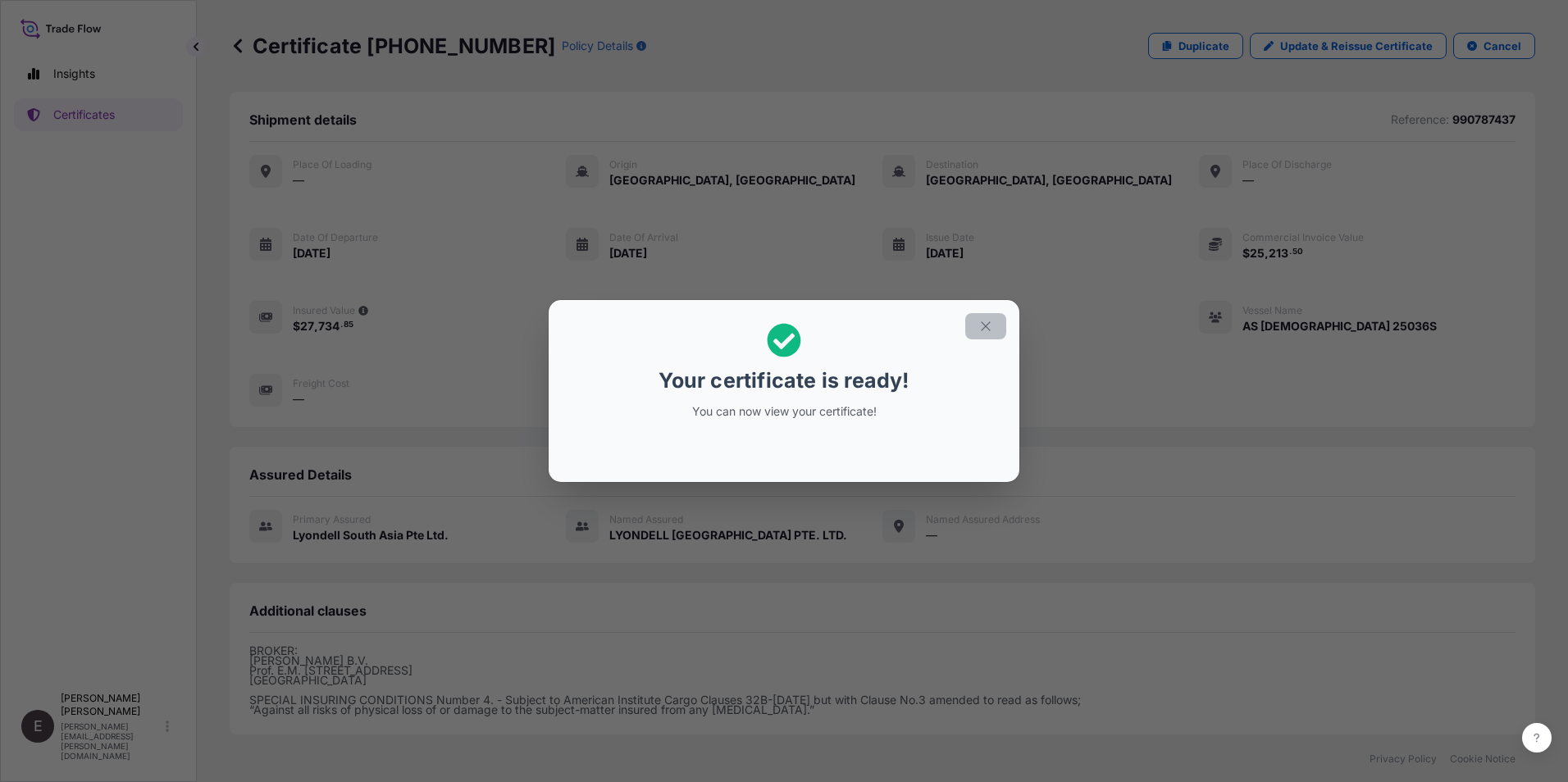
click at [979, 324] on icon "button" at bounding box center [986, 326] width 15 height 15
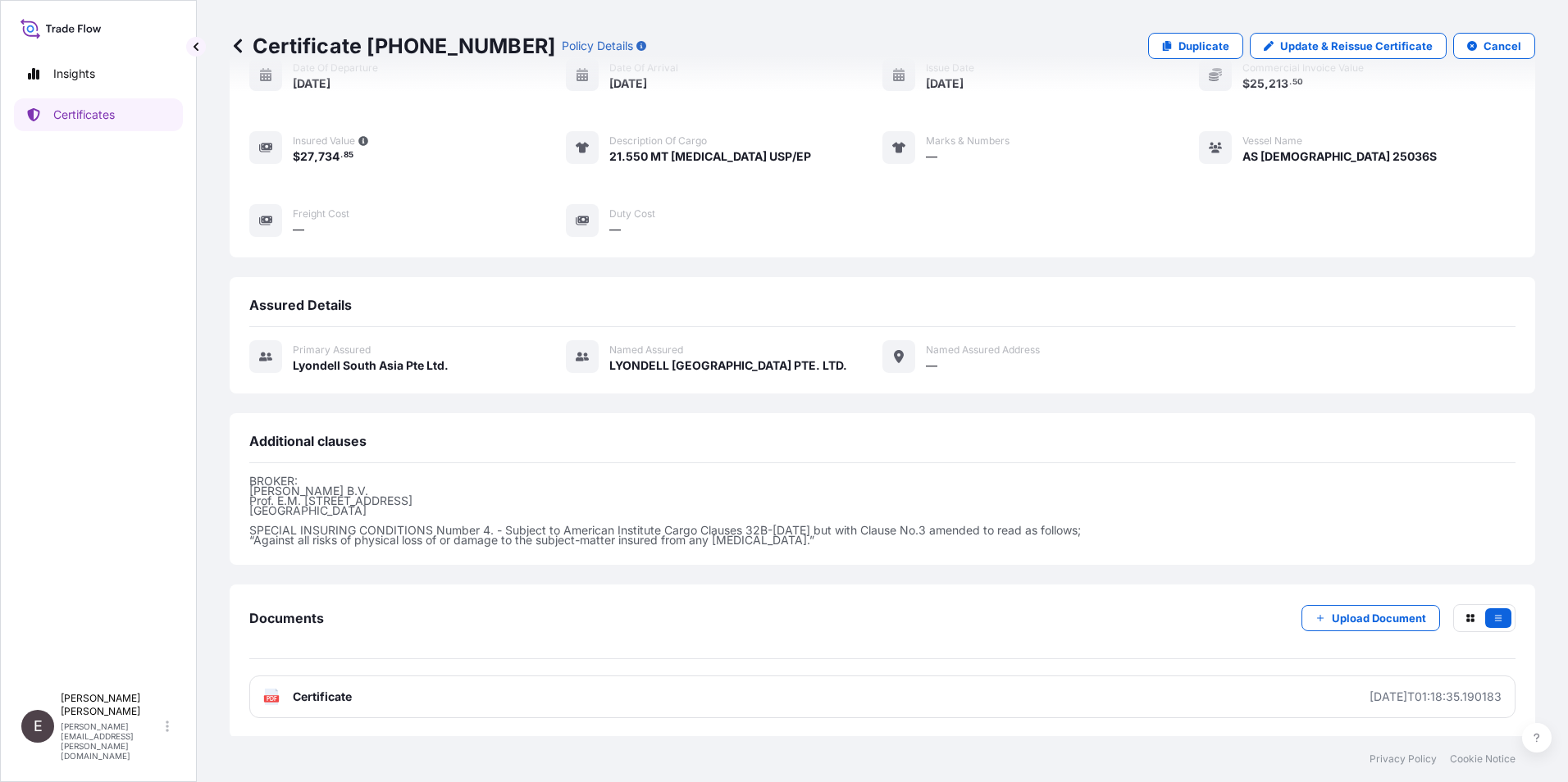
scroll to position [171, 0]
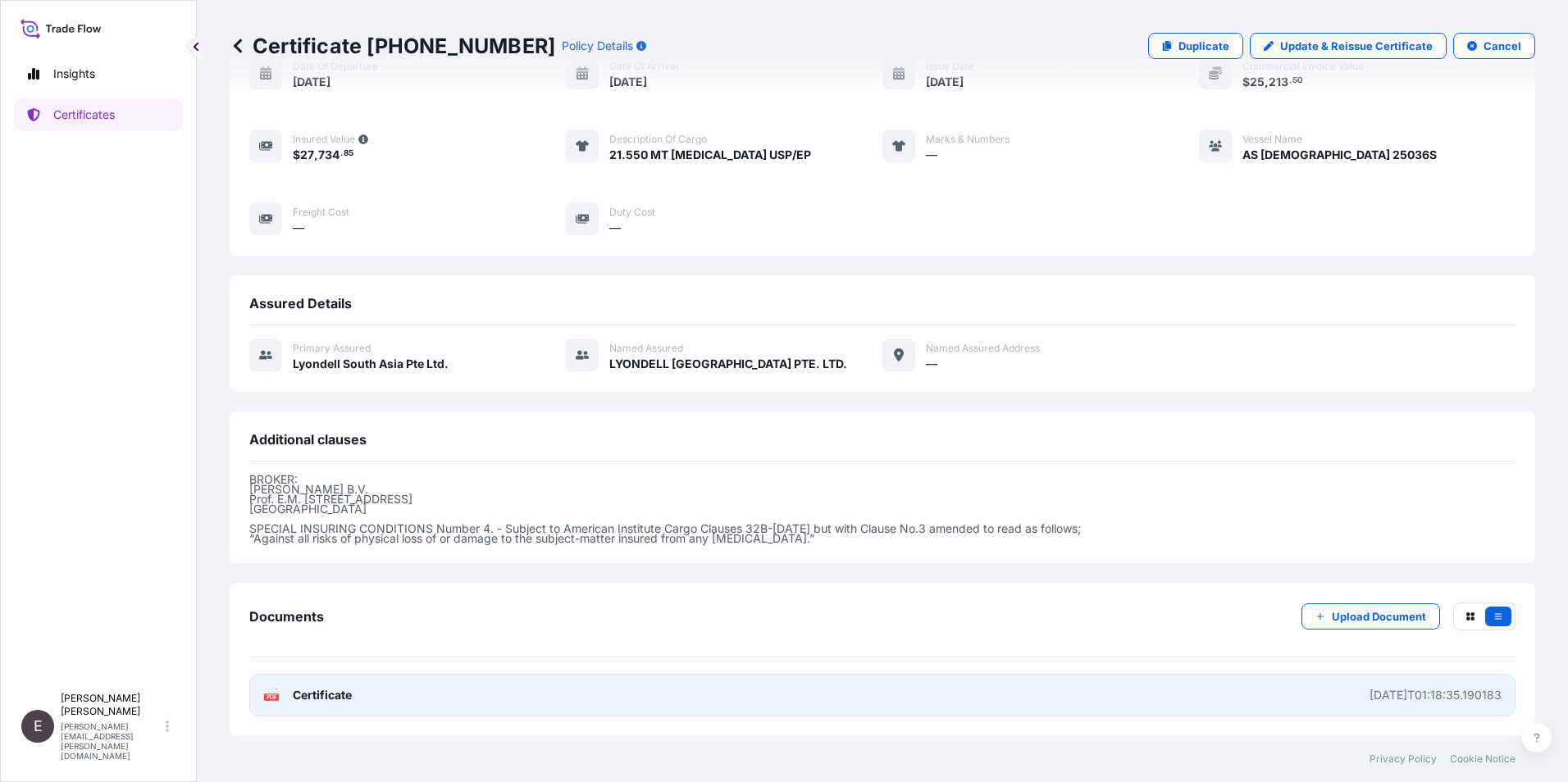
click at [335, 694] on span "Certificate" at bounding box center [322, 695] width 59 height 16
